Goal: Transaction & Acquisition: Register for event/course

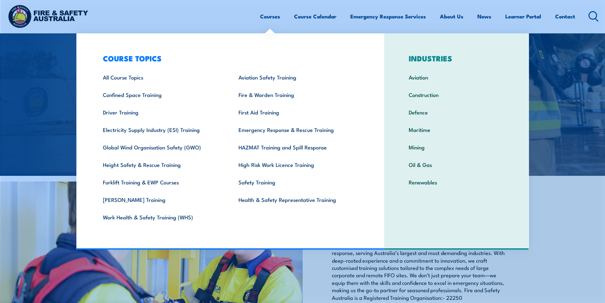
click at [271, 19] on link "Courses" at bounding box center [270, 16] width 20 height 17
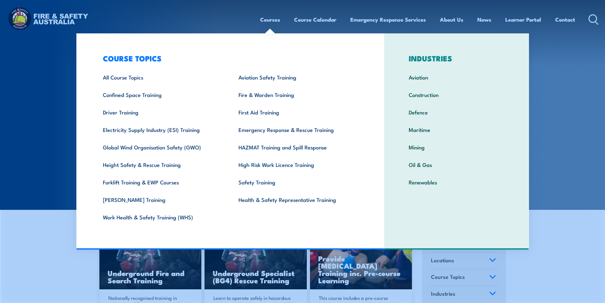
click at [275, 17] on link "Courses" at bounding box center [270, 19] width 20 height 17
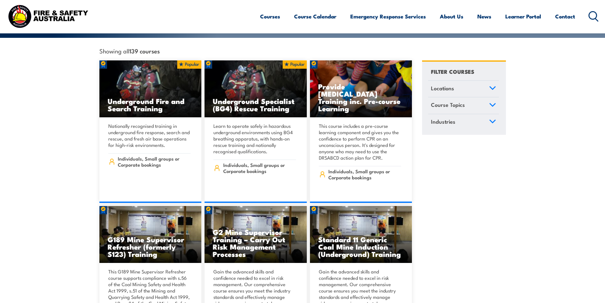
scroll to position [64, 0]
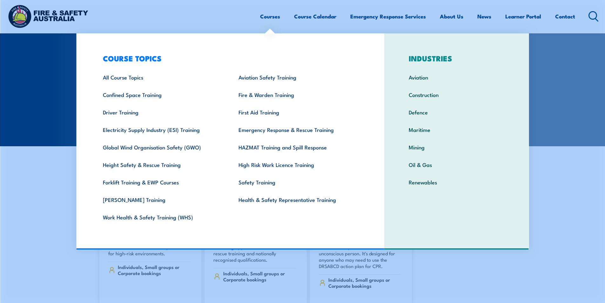
click at [273, 16] on link "Courses" at bounding box center [270, 16] width 20 height 17
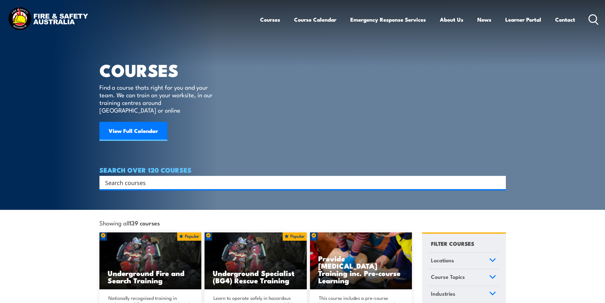
click at [128, 178] on input "Search input" at bounding box center [298, 183] width 387 height 10
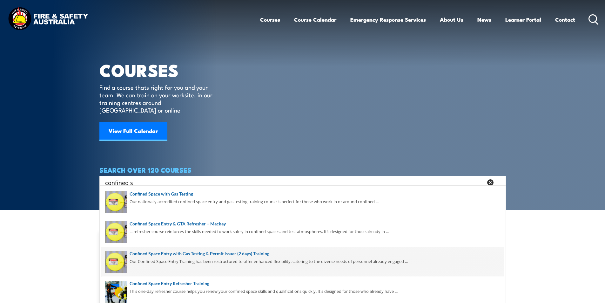
type input "confined s"
click at [160, 261] on span at bounding box center [302, 262] width 403 height 30
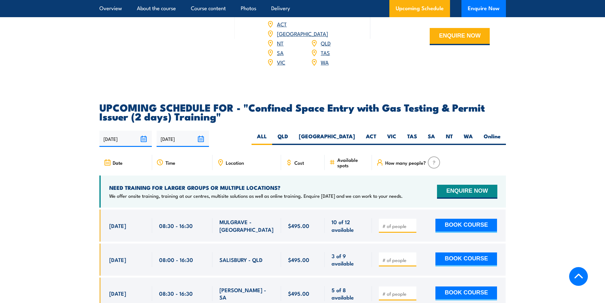
scroll to position [1112, 0]
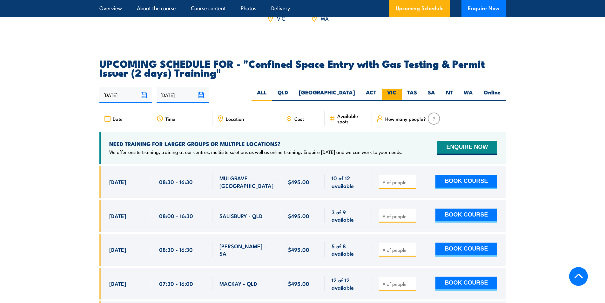
click at [394, 94] on label "VIC" at bounding box center [392, 95] width 20 height 12
click at [397, 93] on input "VIC" at bounding box center [399, 91] width 4 height 4
radio input "true"
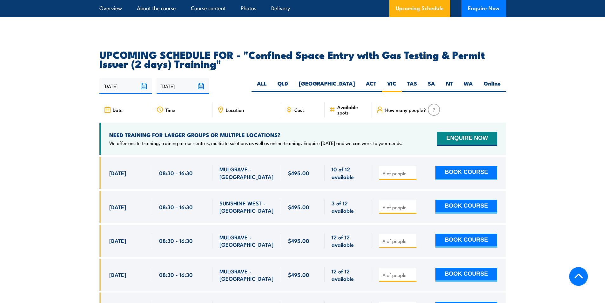
scroll to position [1169, 0]
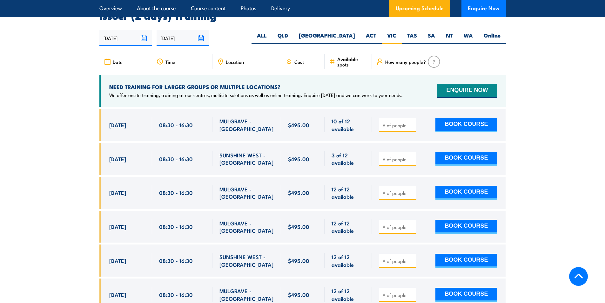
click at [401, 190] on input "number" at bounding box center [399, 193] width 32 height 6
type input "1"
click at [467, 187] on button "BOOK COURSE" at bounding box center [467, 193] width 62 height 14
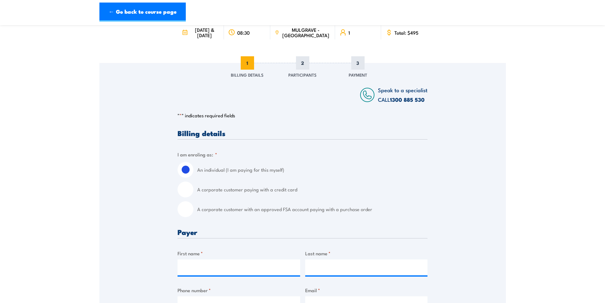
scroll to position [64, 0]
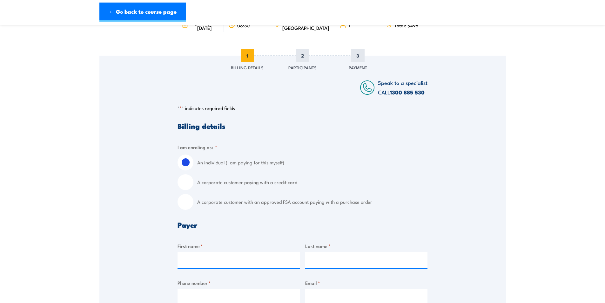
click at [188, 188] on input "A corporate customer paying with a credit card" at bounding box center [186, 182] width 16 height 16
radio input "true"
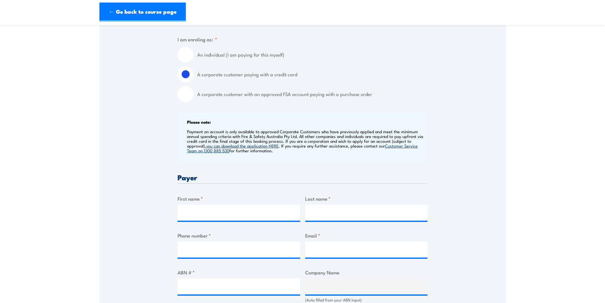
scroll to position [191, 0]
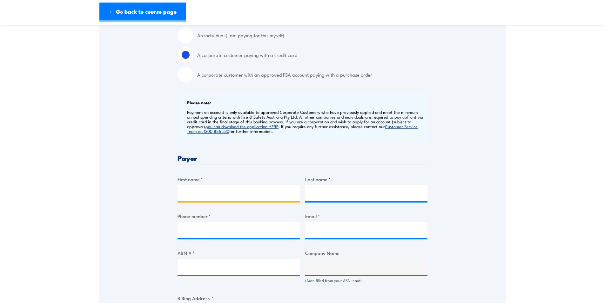
click at [192, 198] on input "First name *" at bounding box center [239, 193] width 123 height 16
type input "Jason"
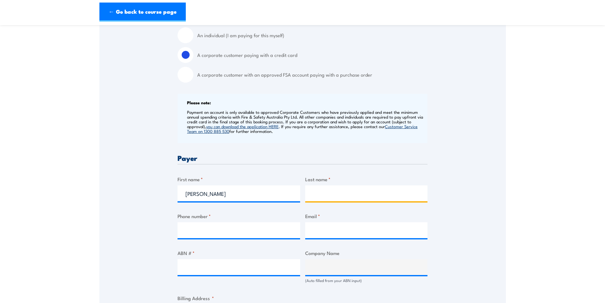
click at [321, 199] on input "Last name *" at bounding box center [366, 193] width 123 height 16
type input "Kieseker"
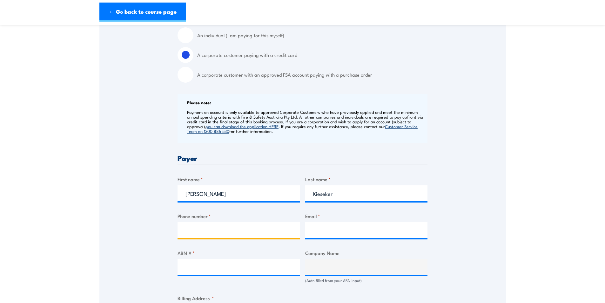
click at [221, 238] on input "Phone number *" at bounding box center [239, 230] width 123 height 16
type input "0397019500"
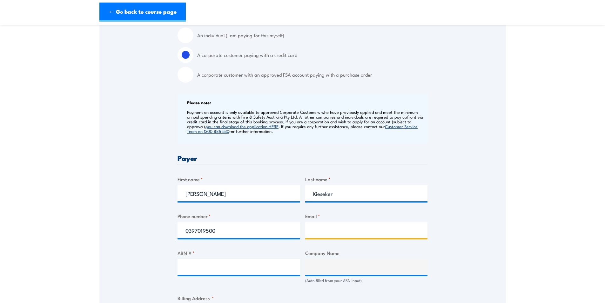
click at [345, 237] on input "Email *" at bounding box center [366, 230] width 123 height 16
type input "ctilli@autopac.com.au"
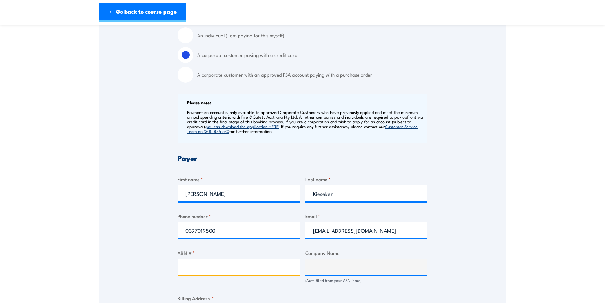
click at [205, 275] on input "ABN # *" at bounding box center [239, 267] width 123 height 16
type input "60 004 546 543"
type input "AUTOPACIFIC AUSTRALIA PTY LTD"
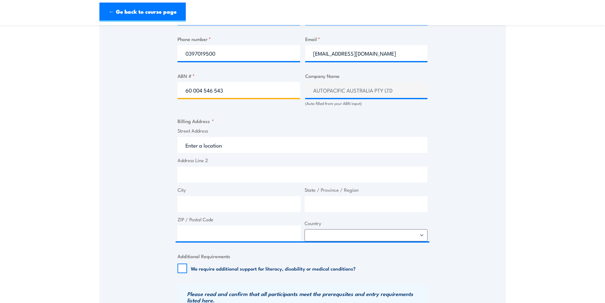
scroll to position [381, 0]
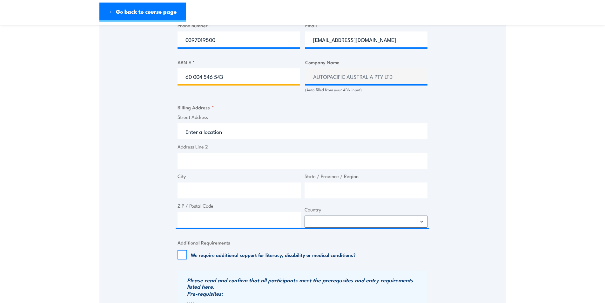
type input "60 004 546 543"
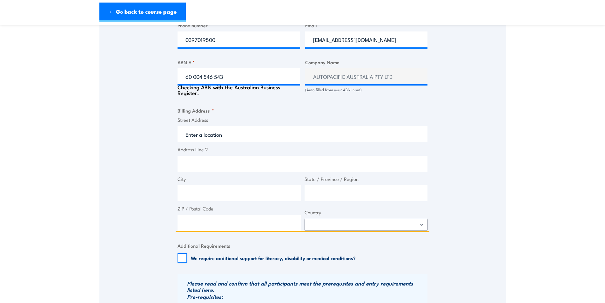
click at [186, 138] on input "Street Address" at bounding box center [303, 134] width 250 height 16
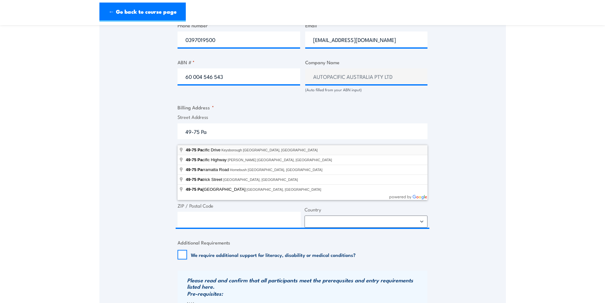
type input "[STREET_ADDRESS]"
type input "49-75 Pacific Dr"
type input "Keysborough"
type input "Victoria"
type input "3173"
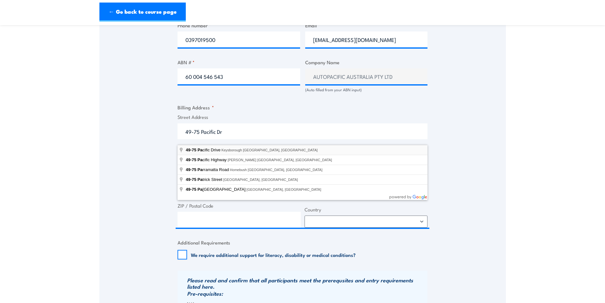
select select "[GEOGRAPHIC_DATA]"
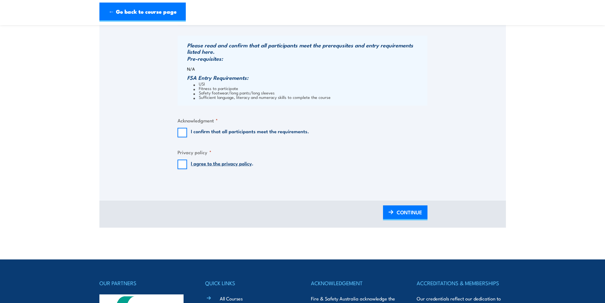
scroll to position [636, 0]
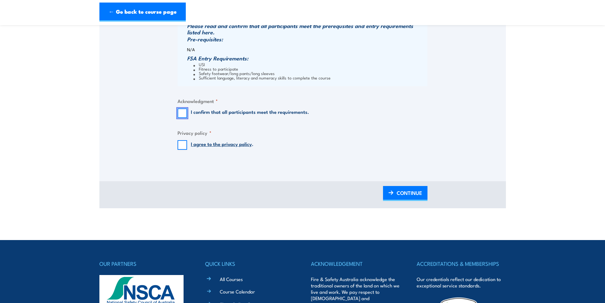
click at [181, 117] on input "I confirm that all participants meet the requirements." at bounding box center [183, 113] width 10 height 10
checkbox input "true"
click at [180, 147] on input "I agree to the privacy policy ." at bounding box center [183, 145] width 10 height 10
checkbox input "true"
click at [398, 198] on span "CONTINUE" at bounding box center [409, 192] width 25 height 17
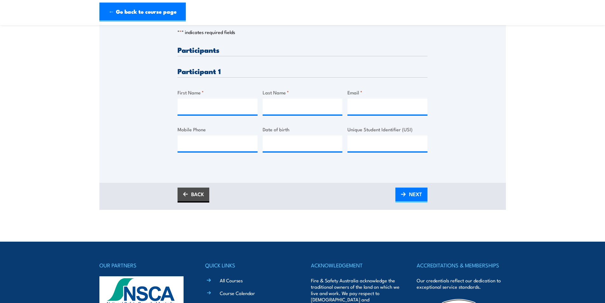
scroll to position [159, 0]
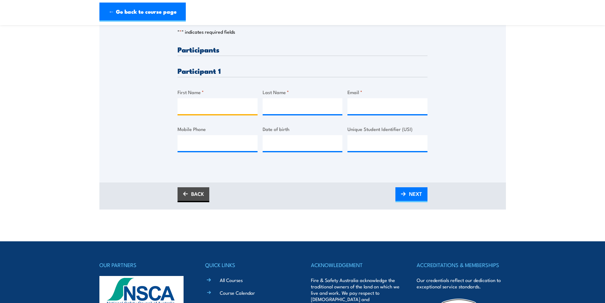
click at [225, 110] on input "First Name *" at bounding box center [218, 106] width 80 height 16
type input "[PERSON_NAME]"
click at [280, 109] on input "Last Name *" at bounding box center [303, 106] width 80 height 16
type input "Buttigieg"
click at [365, 112] on input "Email *" at bounding box center [388, 106] width 80 height 16
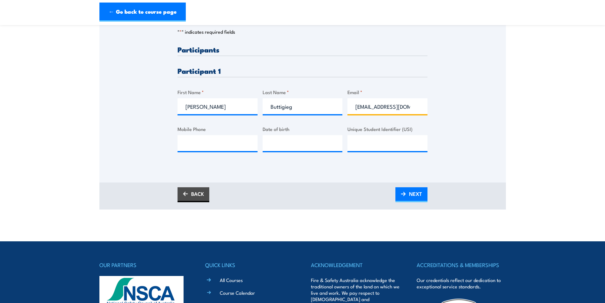
type input "buutigij@gmail.com"
click at [193, 150] on input "Mobile Phone" at bounding box center [218, 143] width 80 height 16
type input "0481380451"
click at [274, 146] on input "__/__/____" at bounding box center [303, 143] width 80 height 16
type input "31/06/2006"
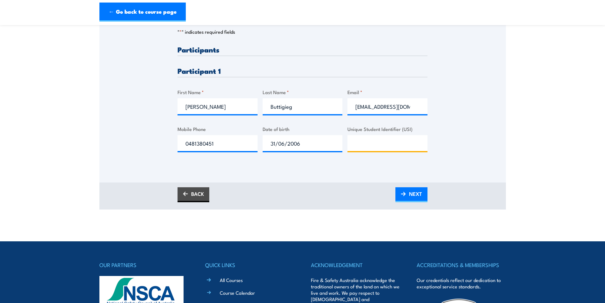
click at [370, 150] on input "Unique Student Identifier (USI)" at bounding box center [388, 143] width 80 height 16
type input "GPEGL7UDG5"
click at [416, 201] on span "NEXT" at bounding box center [415, 193] width 13 height 17
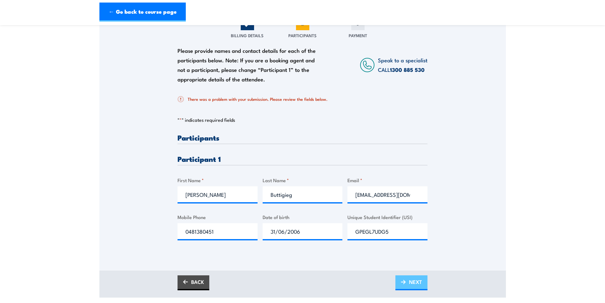
scroll to position [127, 0]
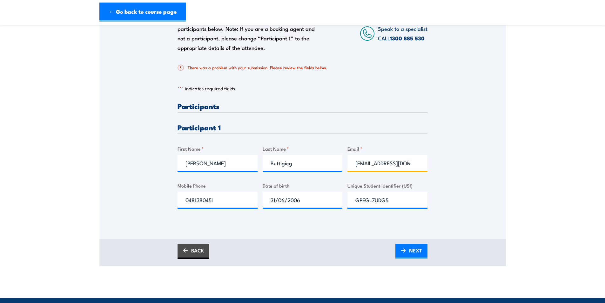
click at [361, 170] on input "buutigij@gmail.com" at bounding box center [388, 163] width 80 height 16
type input "buttigij@gmail.com"
click at [411, 259] on span "NEXT" at bounding box center [415, 250] width 13 height 17
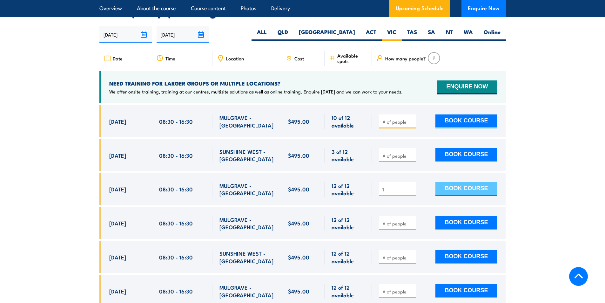
click at [459, 188] on button "BOOK COURSE" at bounding box center [467, 189] width 62 height 14
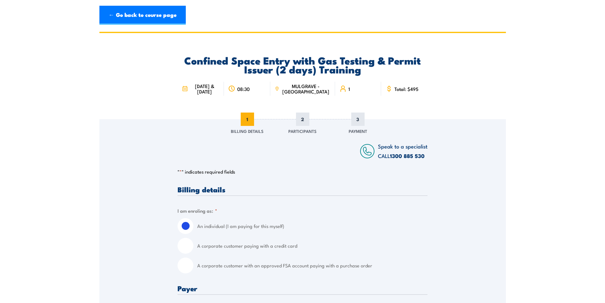
click at [188, 254] on input "A corporate customer paying with a credit card" at bounding box center [186, 246] width 16 height 16
radio input "true"
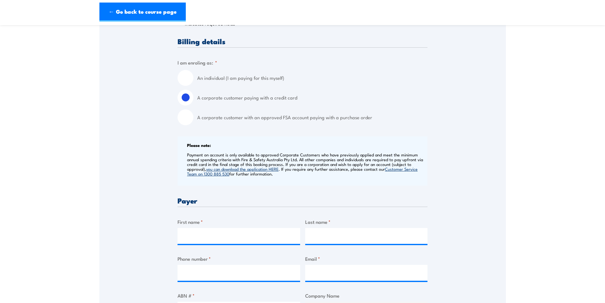
scroll to position [159, 0]
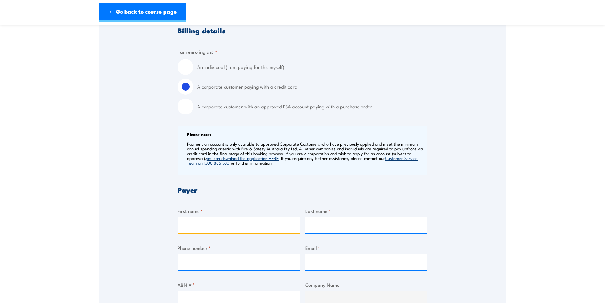
click at [197, 229] on input "First name *" at bounding box center [239, 225] width 123 height 16
type input "Jason"
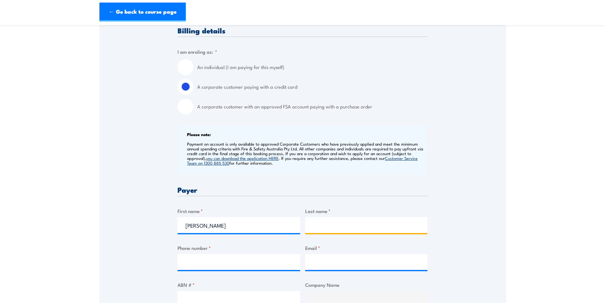
click at [326, 232] on input "Last name *" at bounding box center [366, 225] width 123 height 16
type input "Kieseker"
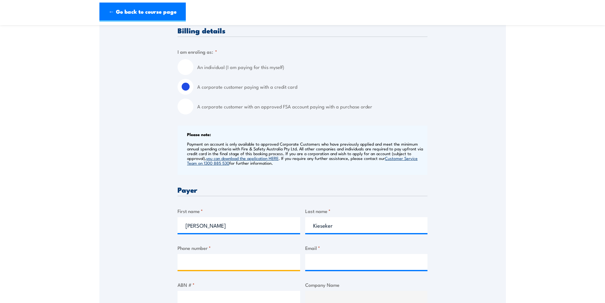
click at [232, 265] on input "Phone number *" at bounding box center [239, 262] width 123 height 16
type input "0431312568"
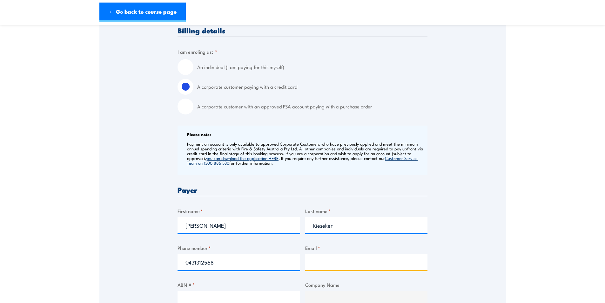
click at [318, 264] on input "Email *" at bounding box center [366, 262] width 123 height 16
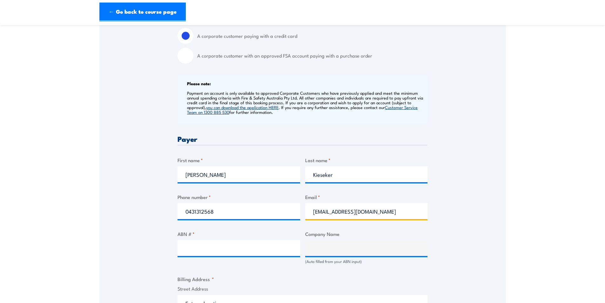
scroll to position [286, 0]
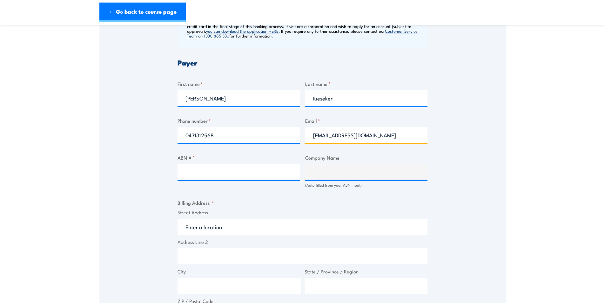
type input "[EMAIL_ADDRESS][DOMAIN_NAME]"
click at [209, 172] on input "ABN # *" at bounding box center [239, 172] width 123 height 16
type input "60004546543"
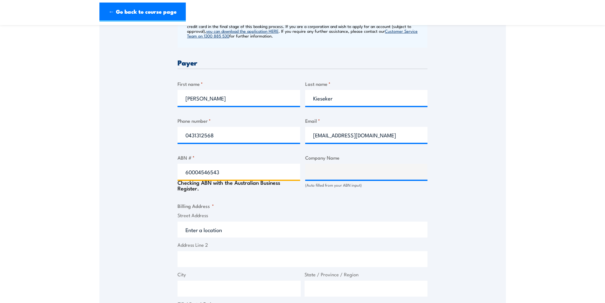
type input "AUTOPACIFIC AUSTRALIA PTY LTD"
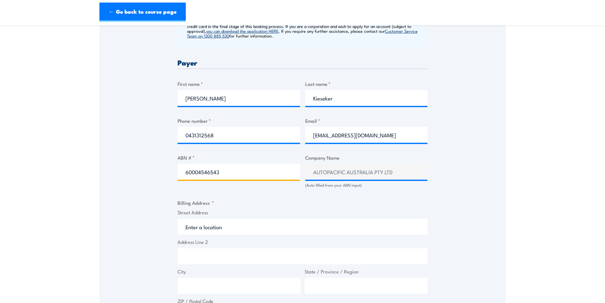
type input "60004546543"
click at [218, 232] on input "Street Address" at bounding box center [303, 229] width 250 height 16
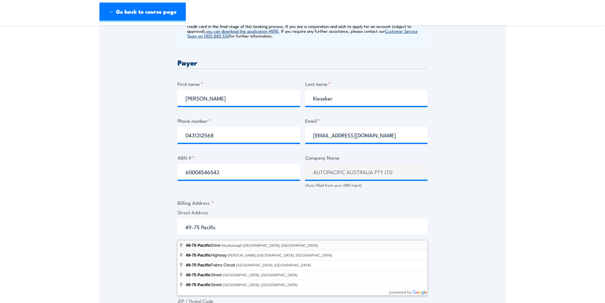
type input "[STREET_ADDRESS]"
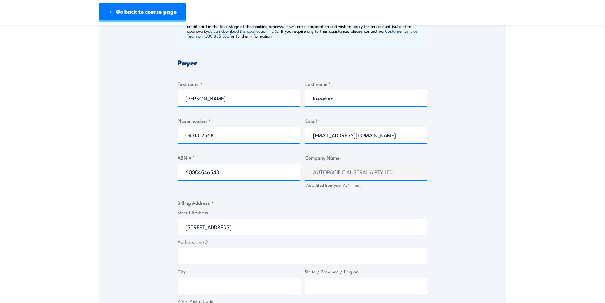
type input "49-75 Pacific Dr"
type input "Keysborough"
type input "Victoria"
type input "3173"
select select "[GEOGRAPHIC_DATA]"
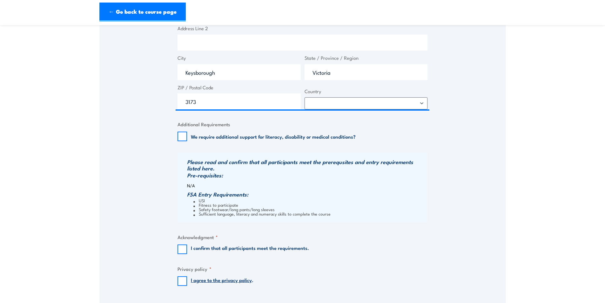
scroll to position [508, 0]
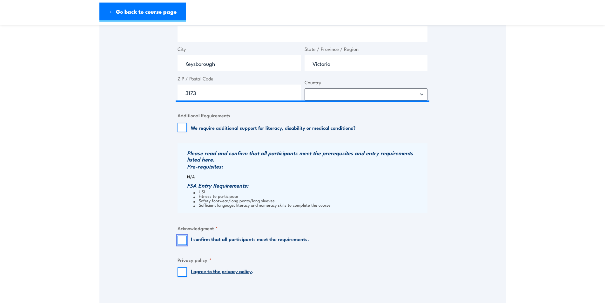
click at [183, 245] on input "I confirm that all participants meet the requirements." at bounding box center [183, 240] width 10 height 10
checkbox input "true"
click at [181, 277] on input "I agree to the privacy policy ." at bounding box center [183, 272] width 10 height 10
checkbox input "true"
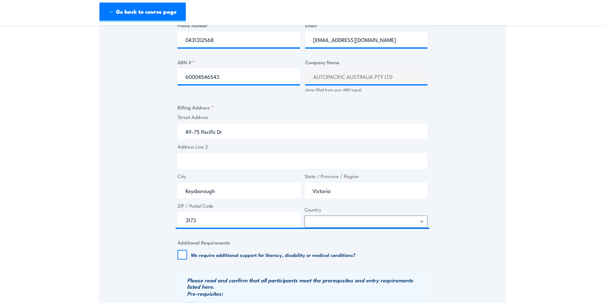
scroll to position [540, 0]
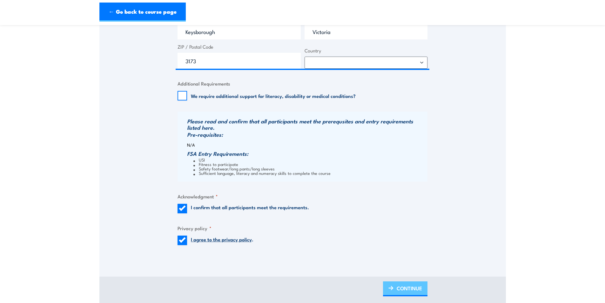
click at [404, 292] on span "CONTINUE" at bounding box center [409, 288] width 25 height 17
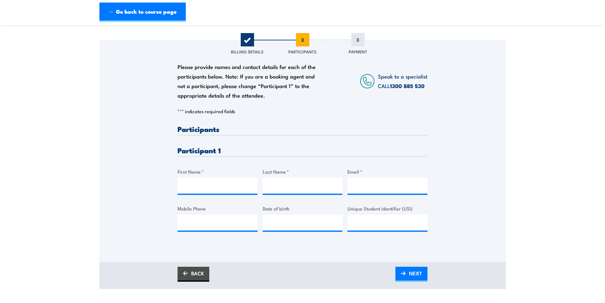
scroll to position [95, 0]
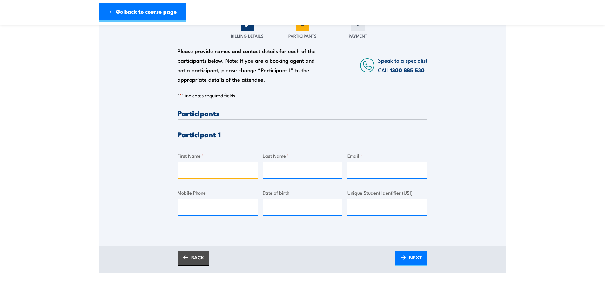
click at [205, 171] on input "First Name *" at bounding box center [218, 170] width 80 height 16
type input "[PERSON_NAME]"
click at [266, 178] on input "Last Name *" at bounding box center [303, 170] width 80 height 16
type input "Buttigieg"
click at [352, 176] on input "Email *" at bounding box center [388, 170] width 80 height 16
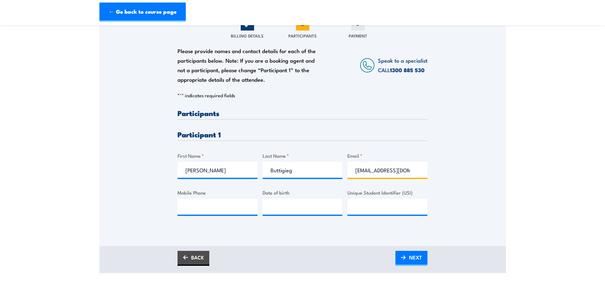
type input "buttigij@gmail.com"
click at [173, 215] on div "Please provide names and contact details for each of the participants below. No…" at bounding box center [302, 126] width 407 height 204
click at [181, 210] on input "Mobile Phone" at bounding box center [218, 207] width 80 height 16
type input "0481380451"
click at [272, 214] on input "__/__/____" at bounding box center [303, 207] width 80 height 16
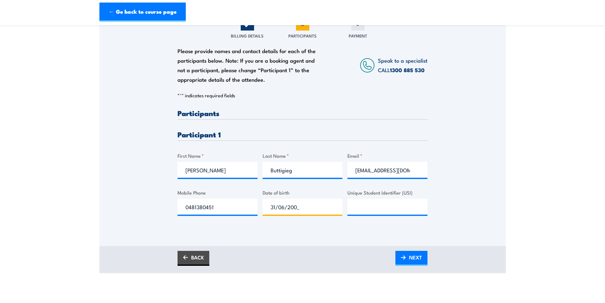
type input "31/06/2006"
click at [380, 214] on input "Unique Student Identifier (USI)" at bounding box center [388, 207] width 80 height 16
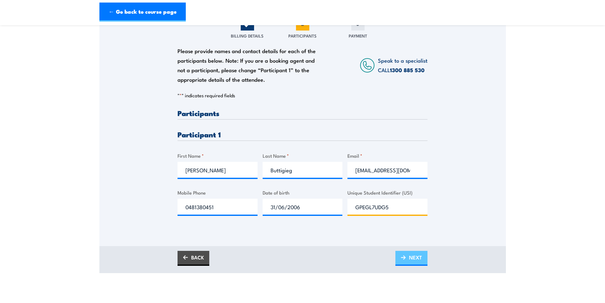
type input "GPEGL7UDG5"
click at [416, 265] on span "NEXT" at bounding box center [415, 257] width 13 height 17
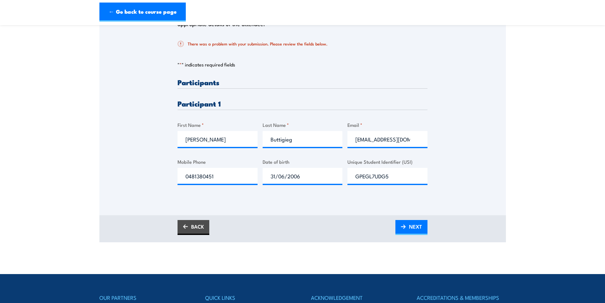
scroll to position [127, 0]
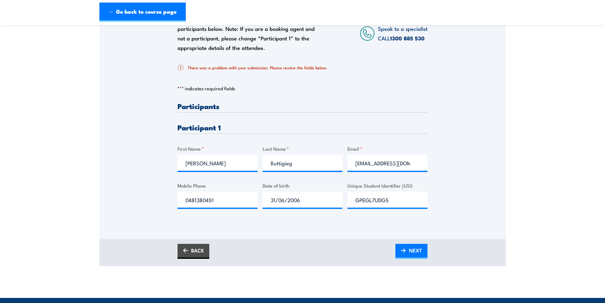
click at [208, 131] on h3 "Participant 1" at bounding box center [303, 127] width 250 height 7
click at [211, 171] on input "Joshua" at bounding box center [218, 163] width 80 height 16
type input "Josh"
click at [405, 253] on img at bounding box center [403, 250] width 5 height 4
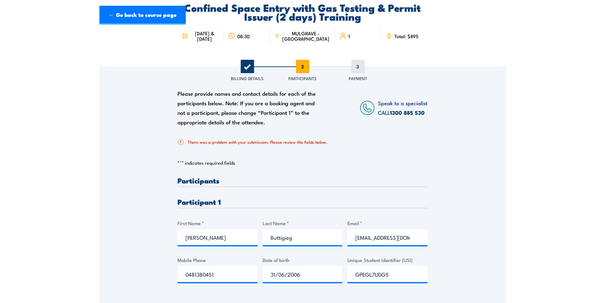
scroll to position [0, 0]
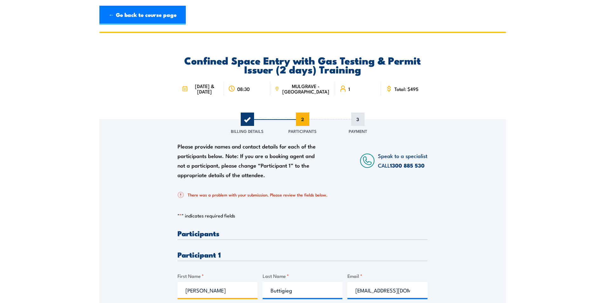
click at [208, 298] on input "Josh" at bounding box center [218, 290] width 80 height 16
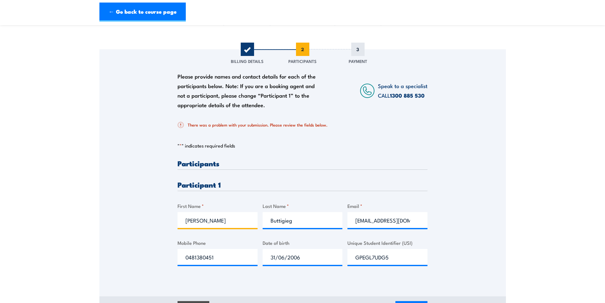
scroll to position [95, 0]
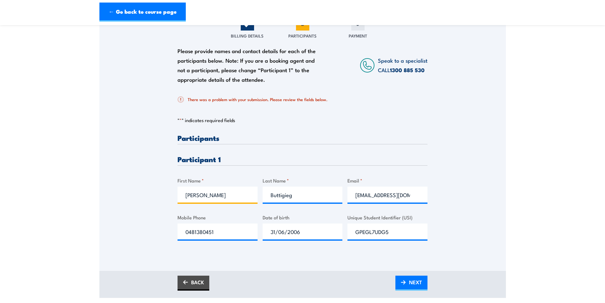
type input "Joshua"
click at [196, 239] on input "0481380451" at bounding box center [218, 231] width 80 height 16
click at [208, 239] on input "0481 380451" at bounding box center [218, 231] width 80 height 16
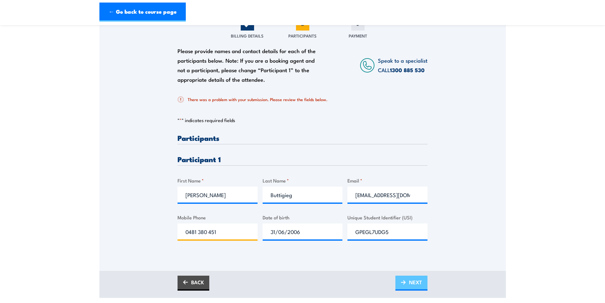
type input "0481 380 451"
click at [412, 289] on span "NEXT" at bounding box center [415, 282] width 13 height 17
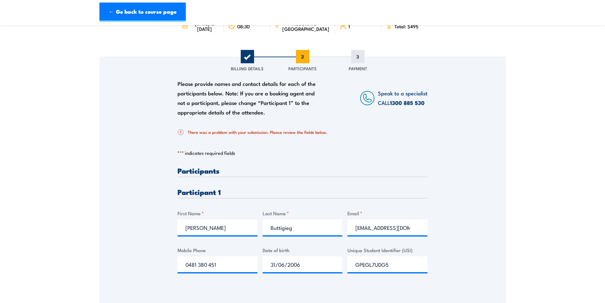
scroll to position [127, 0]
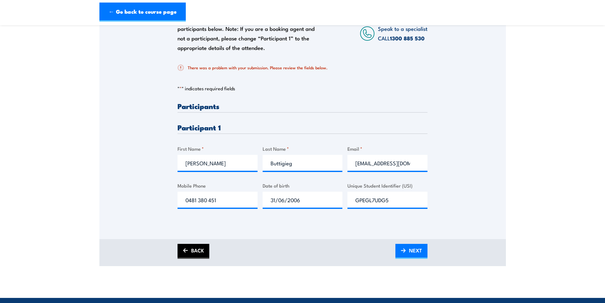
click at [191, 257] on link "BACK" at bounding box center [194, 251] width 32 height 15
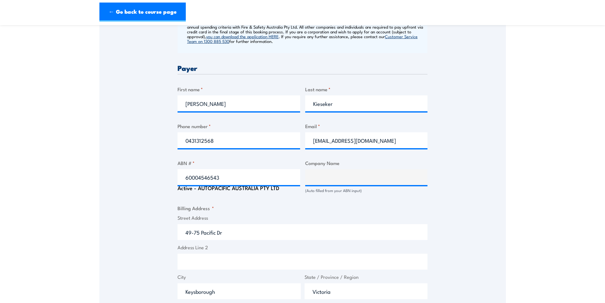
scroll to position [286, 0]
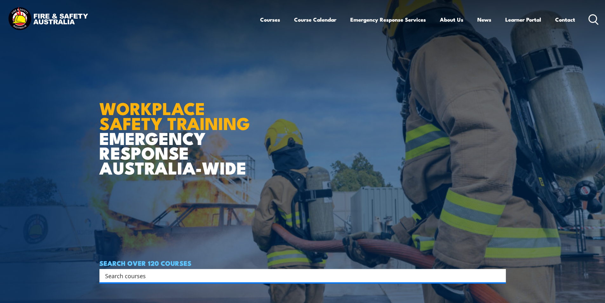
click at [128, 278] on input "Search input" at bounding box center [298, 276] width 387 height 10
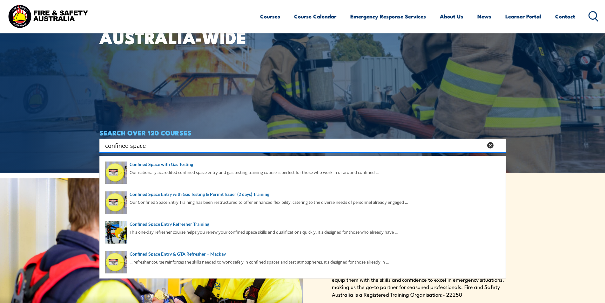
scroll to position [159, 0]
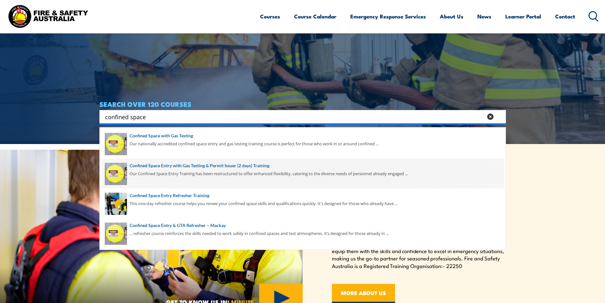
type input "confined space"
click at [214, 170] on span at bounding box center [302, 174] width 403 height 30
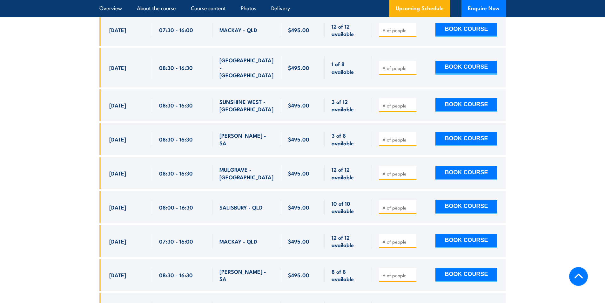
scroll to position [1366, 0]
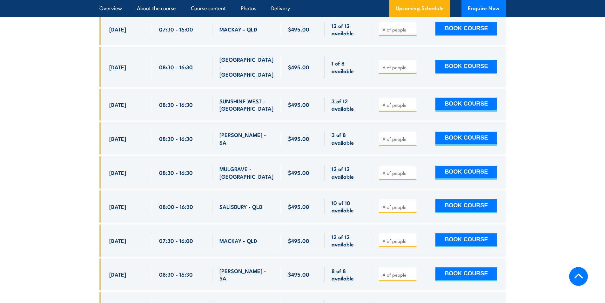
click at [389, 170] on input "number" at bounding box center [399, 173] width 32 height 6
type input "1"
click at [470, 166] on button "BOOK COURSE" at bounding box center [467, 173] width 62 height 14
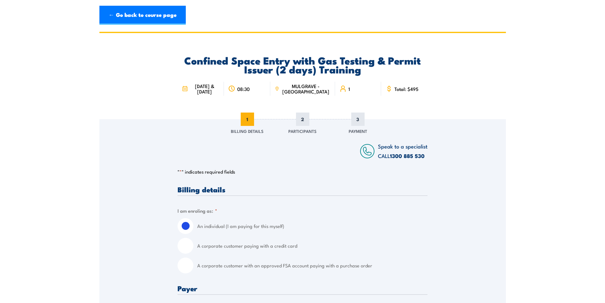
click at [185, 254] on input "A corporate customer paying with a credit card" at bounding box center [186, 246] width 16 height 16
radio input "true"
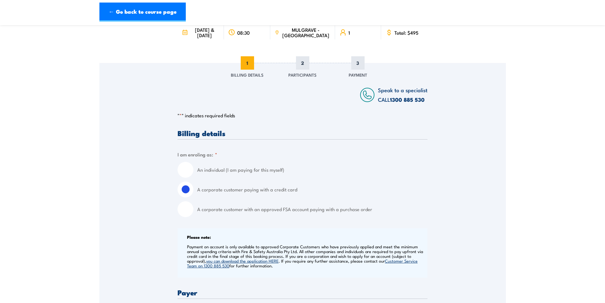
scroll to position [159, 0]
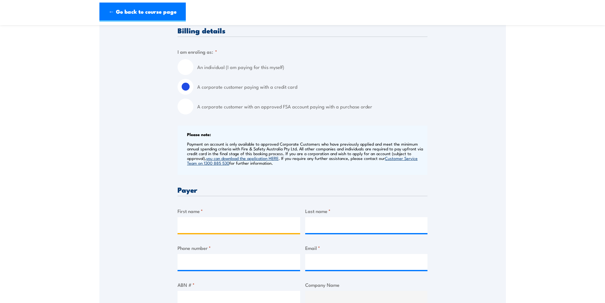
click at [249, 233] on input "First name *" at bounding box center [239, 225] width 123 height 16
type input "[PERSON_NAME]"
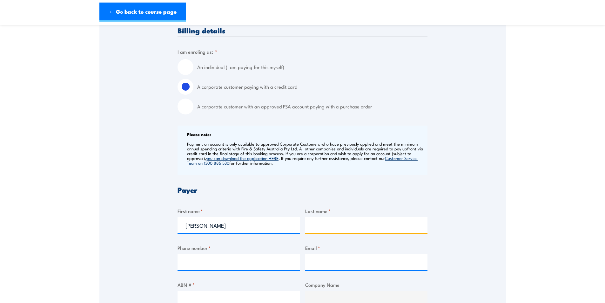
click at [328, 233] on input "Last name *" at bounding box center [366, 225] width 123 height 16
type input "Kieseker"
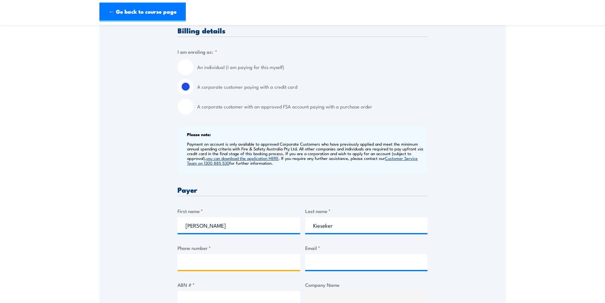
click at [185, 268] on input "Phone number *" at bounding box center [239, 262] width 123 height 16
type input "0397019500"
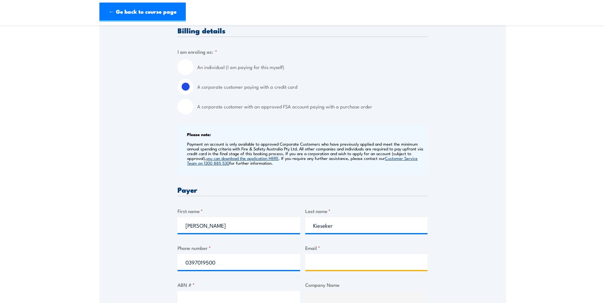
click at [354, 270] on input "Email *" at bounding box center [366, 262] width 123 height 16
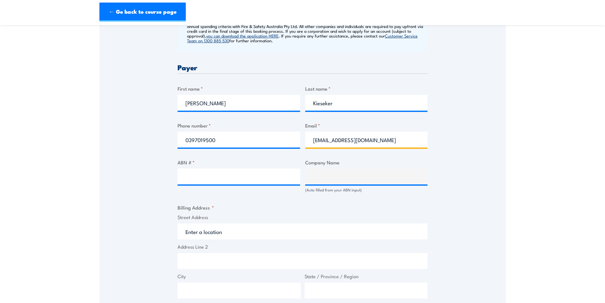
scroll to position [286, 0]
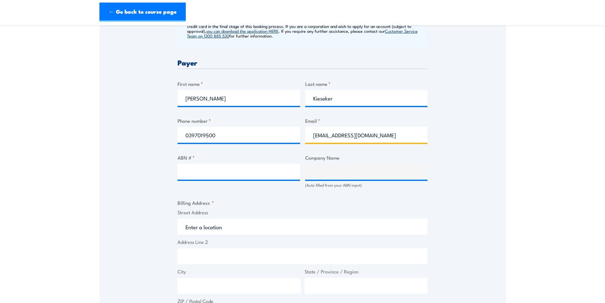
type input "[EMAIL_ADDRESS][DOMAIN_NAME]"
click at [189, 176] on input "ABN # *" at bounding box center [239, 172] width 123 height 16
type input "60004546543"
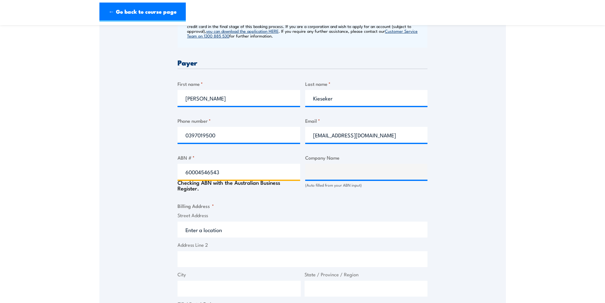
type input "AUTOPACIFIC AUSTRALIA PTY LTD"
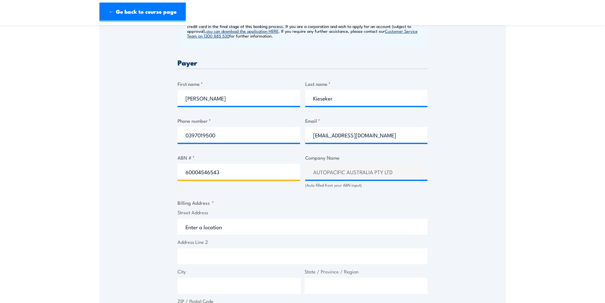
type input "60004546543"
click at [201, 231] on input "Street Address" at bounding box center [303, 229] width 250 height 16
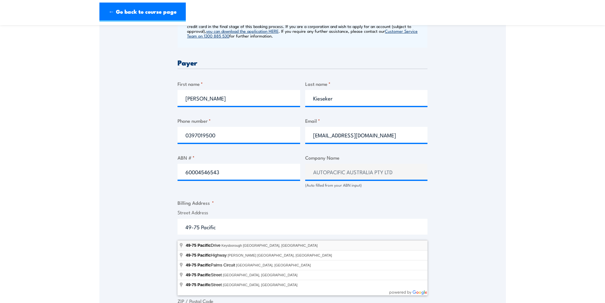
type input "49-75 Pacific Drive, Keysborough VIC, Australia"
type input "49-75 Pacific Dr"
type input "Keysborough"
type input "Victoria"
type input "3173"
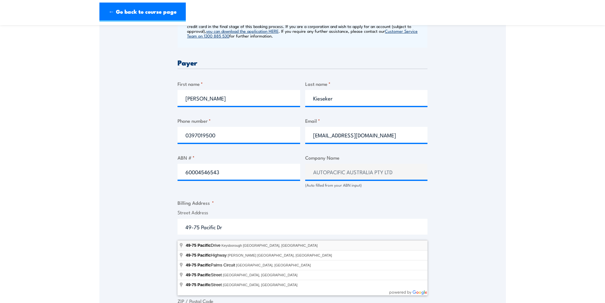
select select "Australia"
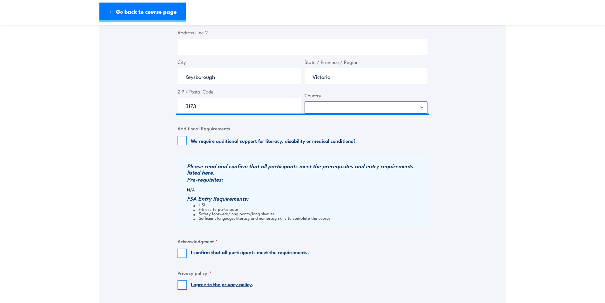
scroll to position [508, 0]
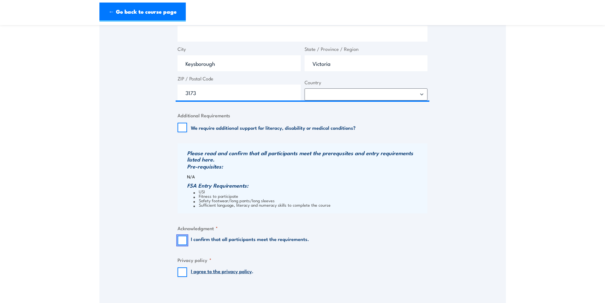
click at [182, 243] on input "I confirm that all participants meet the requirements." at bounding box center [183, 240] width 10 height 10
checkbox input "true"
click at [179, 277] on input "I agree to the privacy policy ." at bounding box center [183, 272] width 10 height 10
checkbox input "true"
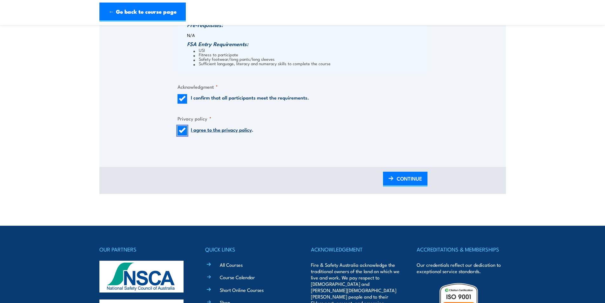
scroll to position [667, 0]
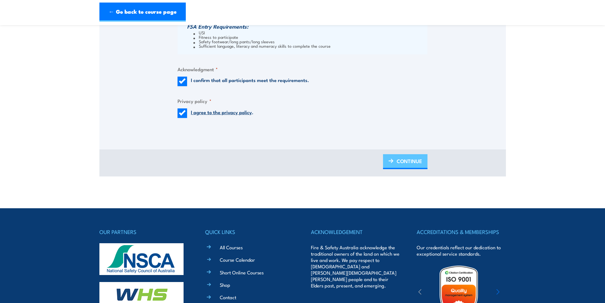
click at [405, 168] on span "CONTINUE" at bounding box center [409, 161] width 25 height 17
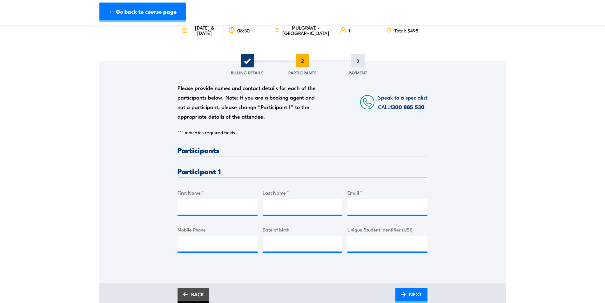
scroll to position [64, 0]
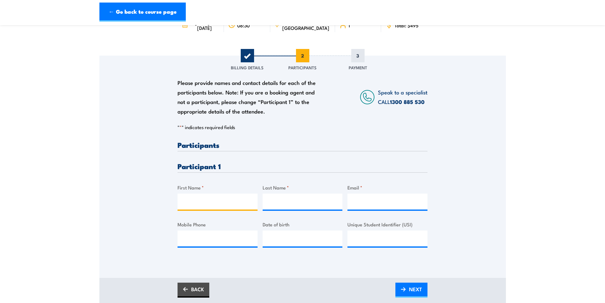
click at [204, 207] on input "First Name *" at bounding box center [218, 202] width 80 height 16
type input "Joshua"
click at [276, 208] on input "Last Name *" at bounding box center [303, 202] width 80 height 16
type input "Buttigieg"
click at [369, 206] on input "Email *" at bounding box center [388, 202] width 80 height 16
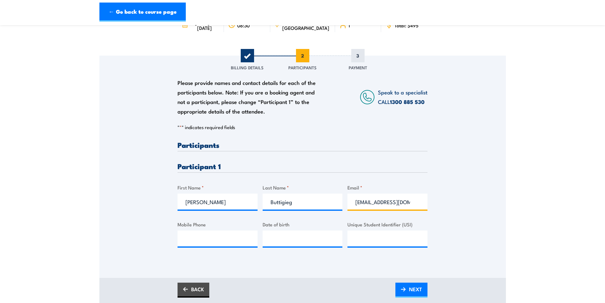
type input "buttigij@gmail.com"
click at [194, 246] on input "Mobile Phone" at bounding box center [218, 238] width 80 height 16
type input "0481380451"
click at [276, 243] on input "__/__/____" at bounding box center [303, 238] width 80 height 16
type input "31/03/2006"
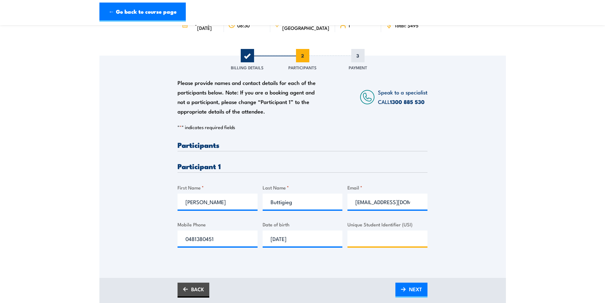
click at [366, 242] on input "Unique Student Identifier (USI)" at bounding box center [388, 238] width 80 height 16
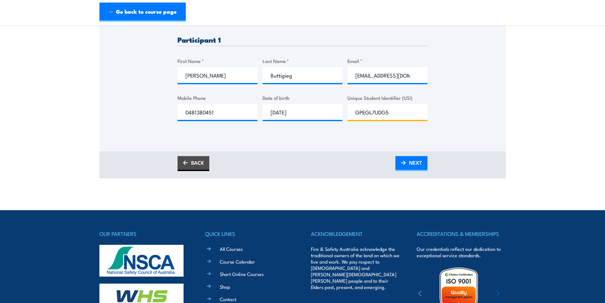
scroll to position [191, 0]
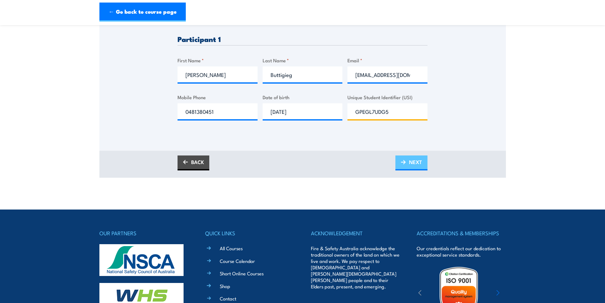
type input "GPEGL7UDG5"
click at [412, 165] on span "NEXT" at bounding box center [415, 161] width 13 height 17
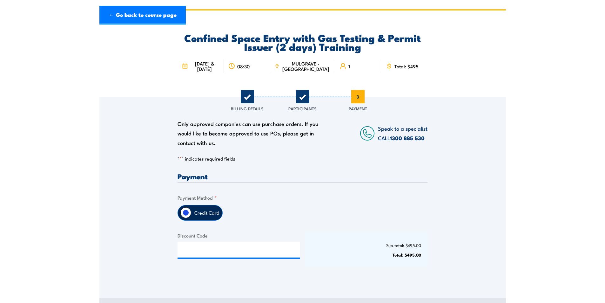
scroll to position [0, 0]
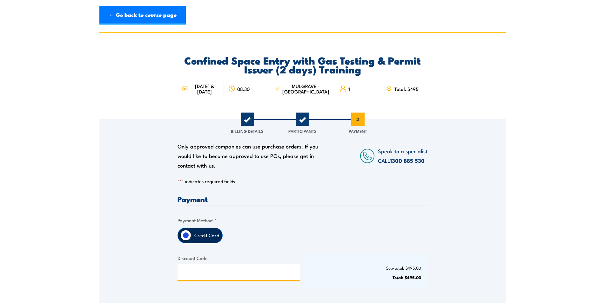
click at [195, 279] on input "Discount Code" at bounding box center [239, 272] width 123 height 16
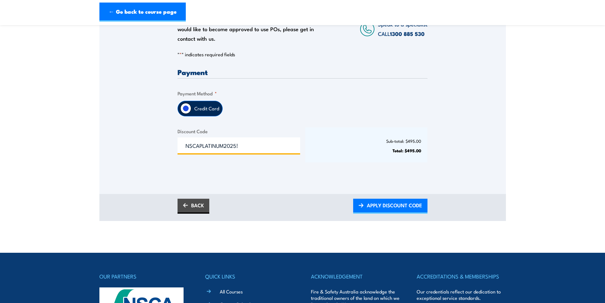
scroll to position [127, 0]
type input "NSCAPLATINUM2025!"
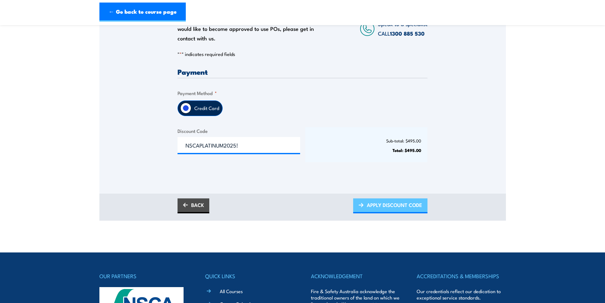
click at [398, 211] on span "APPLY DISCOUNT CODE" at bounding box center [394, 204] width 55 height 17
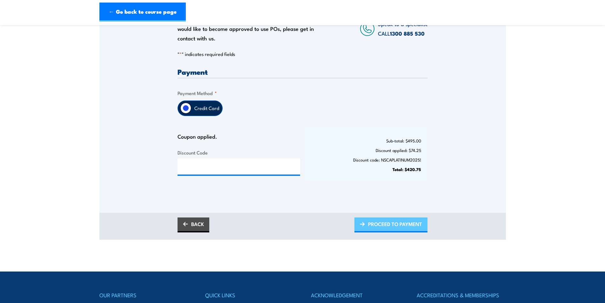
click at [395, 232] on span "PROCEED TO PAYMENT" at bounding box center [395, 223] width 54 height 17
